Goal: Task Accomplishment & Management: Manage account settings

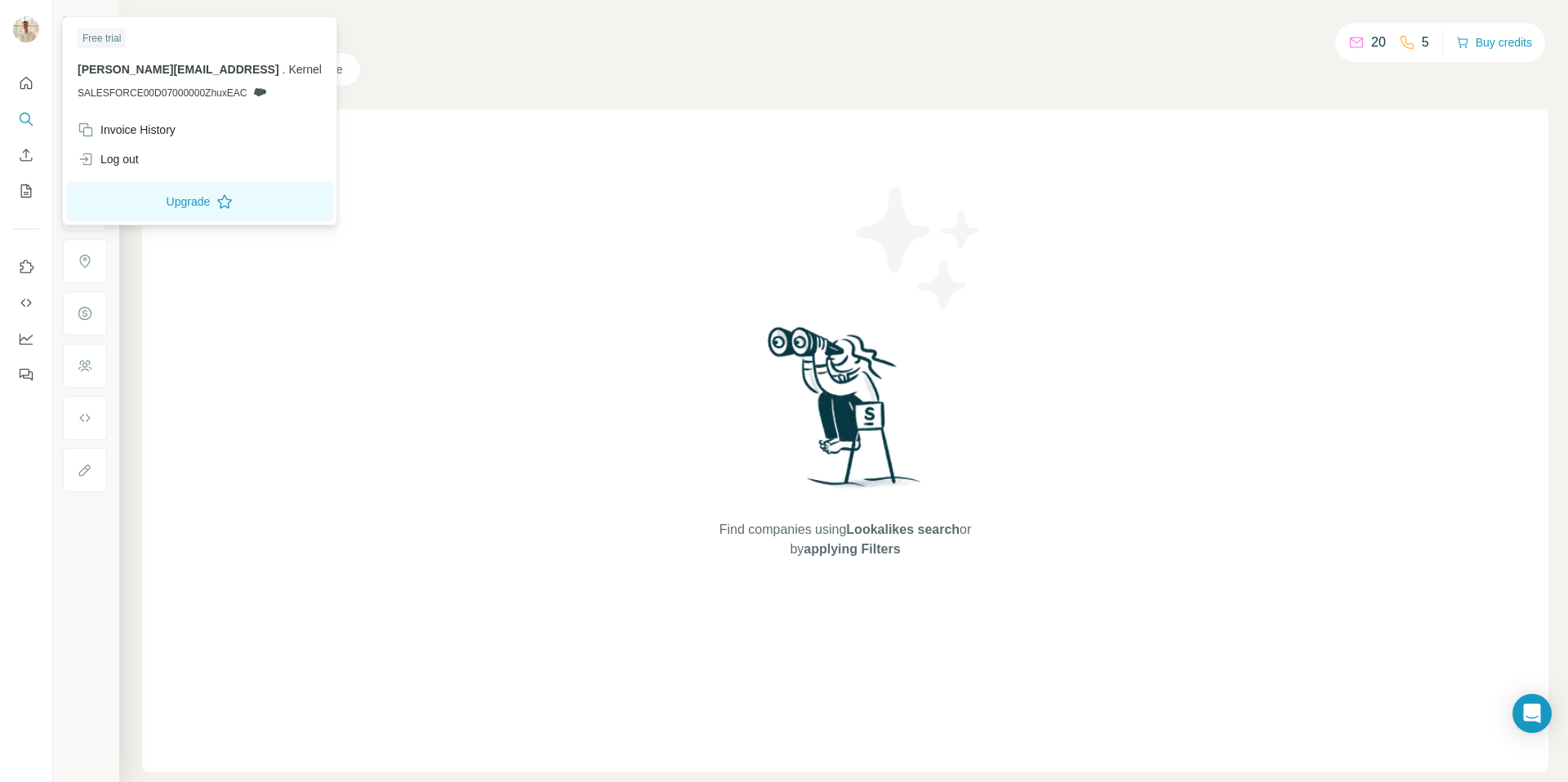
click at [25, 36] on img at bounding box center [26, 29] width 26 height 26
click at [163, 168] on div "Log out" at bounding box center [200, 159] width 264 height 30
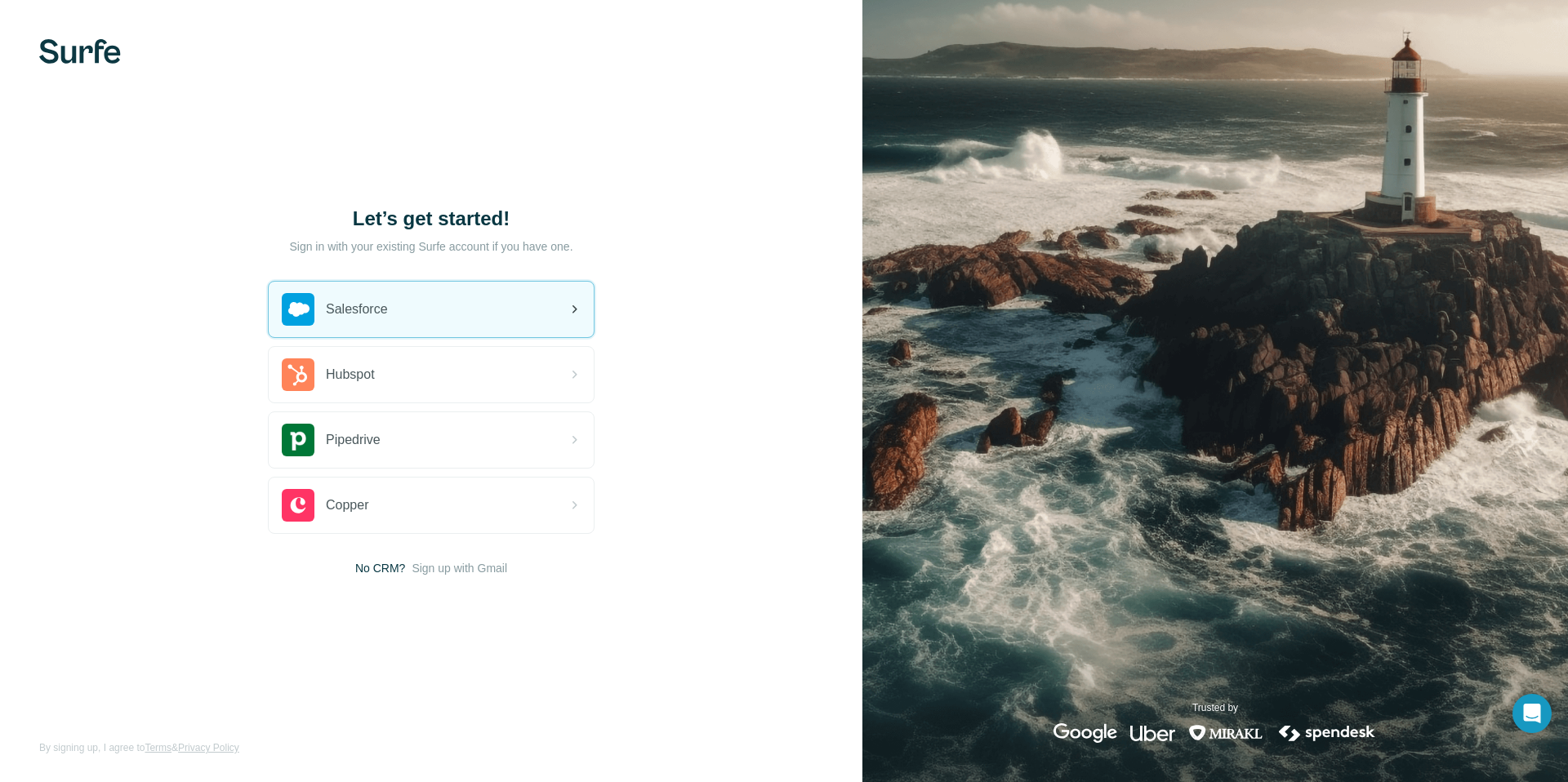
click at [443, 311] on div "Salesforce" at bounding box center [431, 310] width 325 height 56
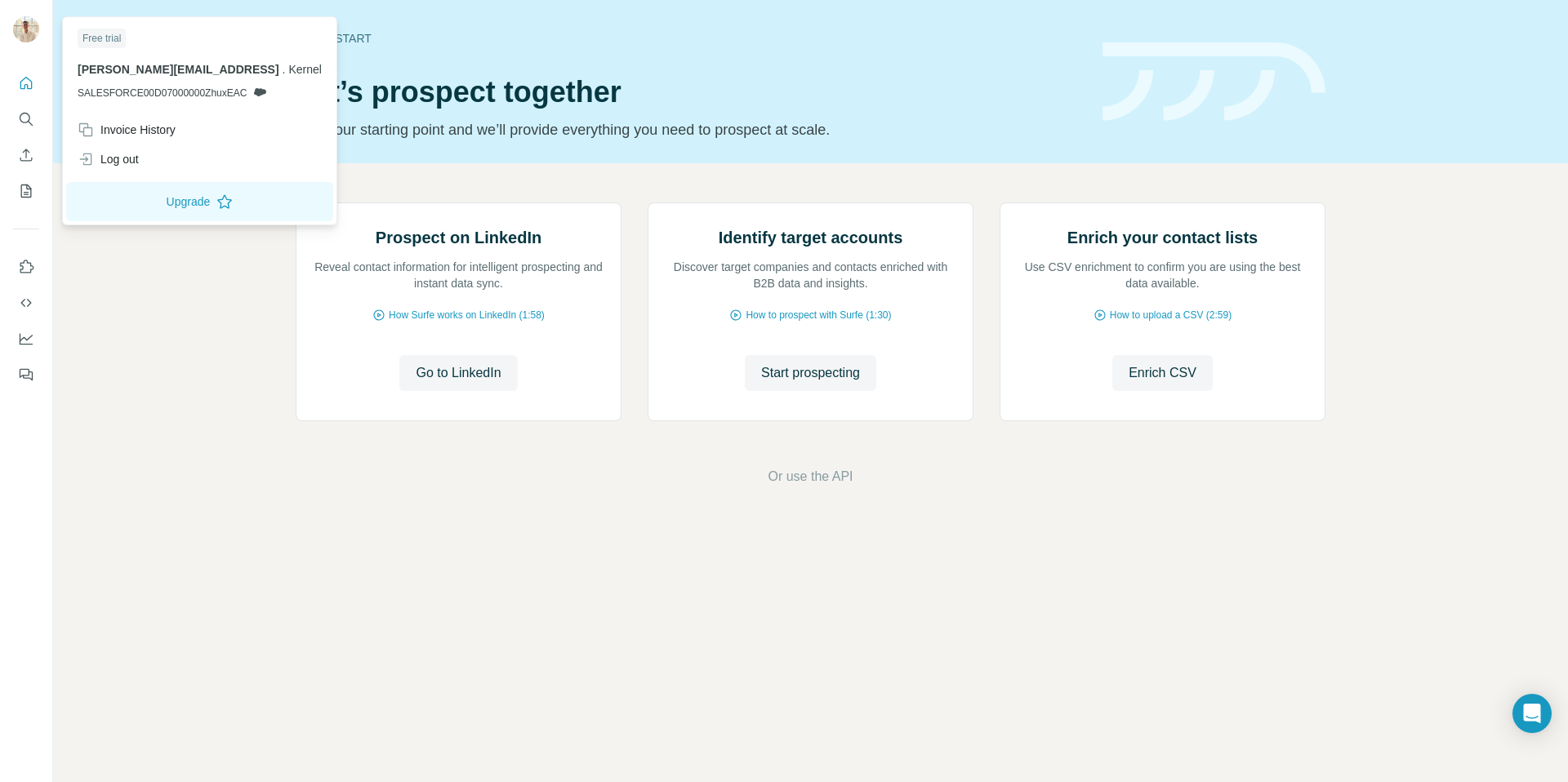
click at [37, 36] on div at bounding box center [26, 31] width 26 height 30
click at [31, 263] on icon "Use Surfe on LinkedIn" at bounding box center [27, 267] width 13 height 13
